Goal: Navigation & Orientation: Find specific page/section

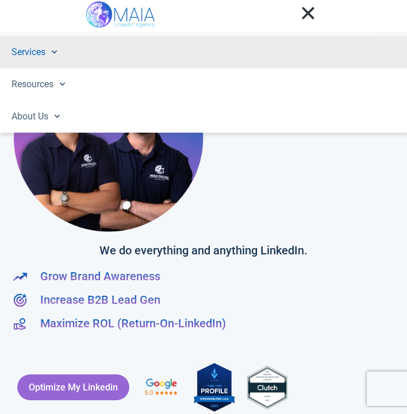
click at [54, 58] on span at bounding box center [51, 52] width 12 height 18
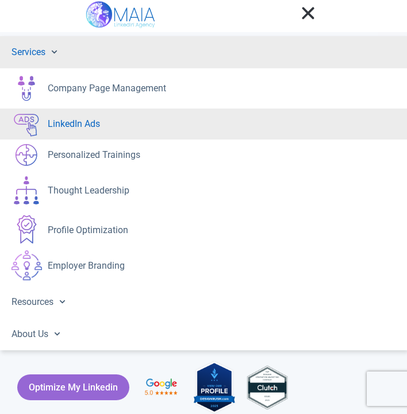
scroll to position [25, 0]
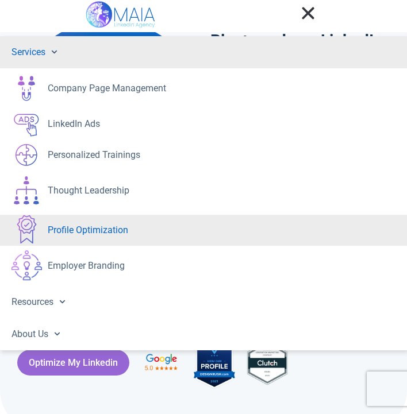
click at [99, 232] on link "Profile Optimization" at bounding box center [203, 230] width 407 height 31
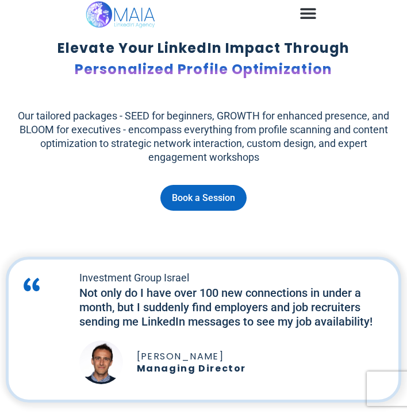
scroll to position [1724, 0]
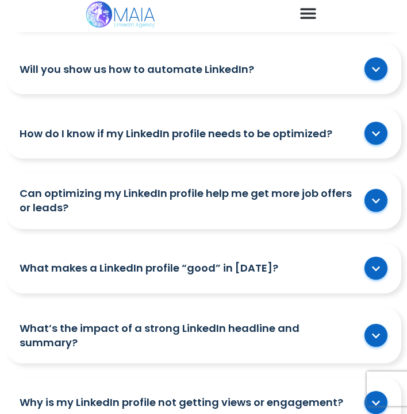
click at [313, 21] on icon "Menu Toggle" at bounding box center [307, 13] width 17 height 17
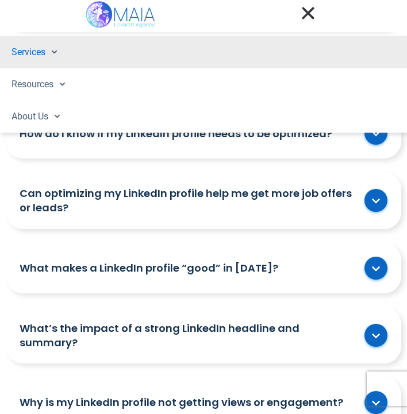
click at [49, 60] on span at bounding box center [51, 52] width 12 height 18
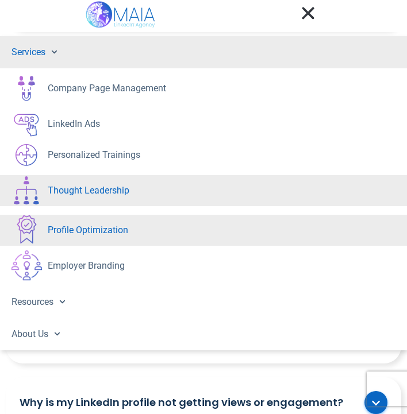
click at [60, 201] on link "Thought Leadership" at bounding box center [203, 190] width 407 height 31
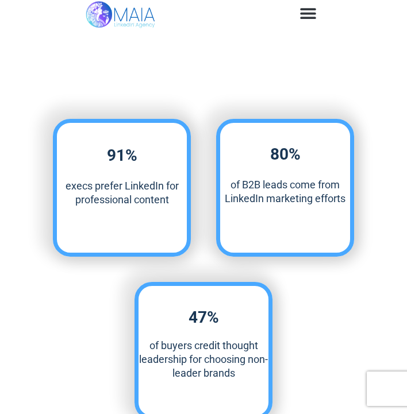
scroll to position [323, 0]
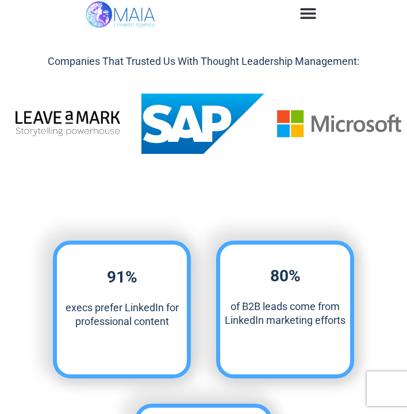
click at [307, 10] on icon "Menu Toggle" at bounding box center [307, 13] width 17 height 17
